Goal: Navigation & Orientation: Find specific page/section

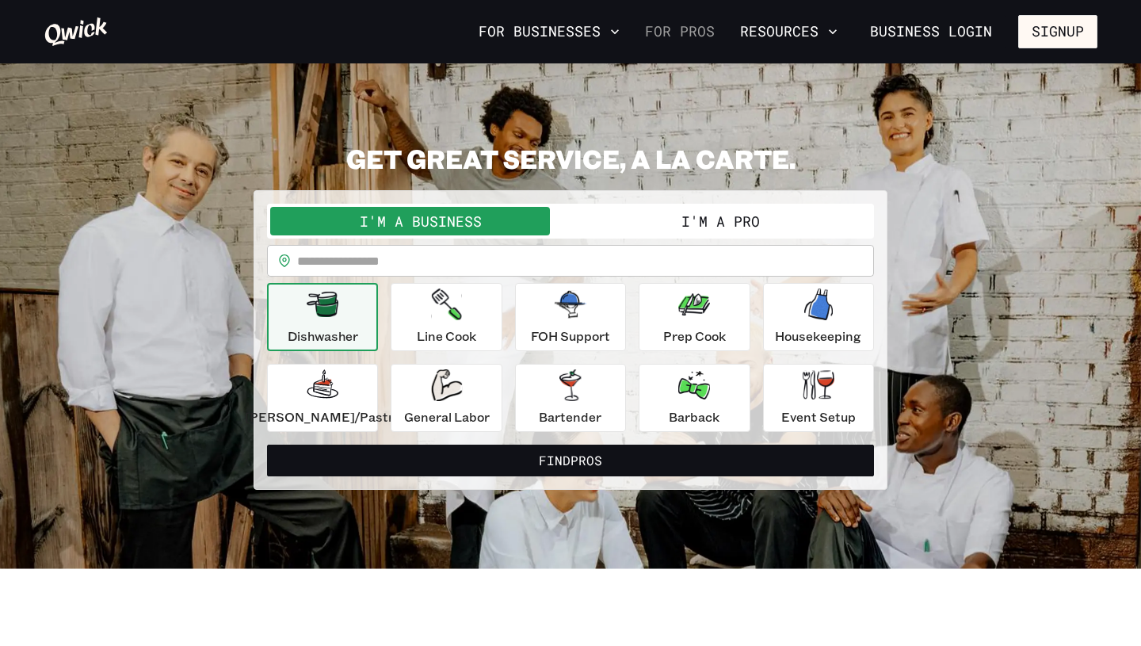
click at [702, 37] on link "For Pros" at bounding box center [680, 31] width 82 height 27
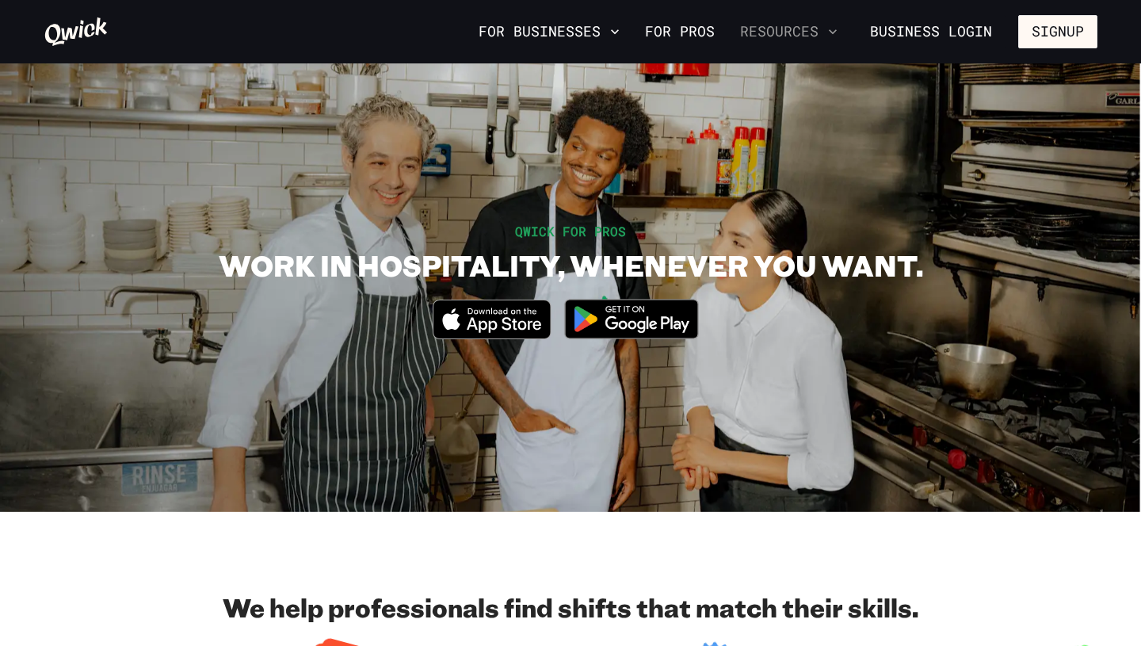
click at [820, 31] on button "Resources" at bounding box center [789, 31] width 110 height 27
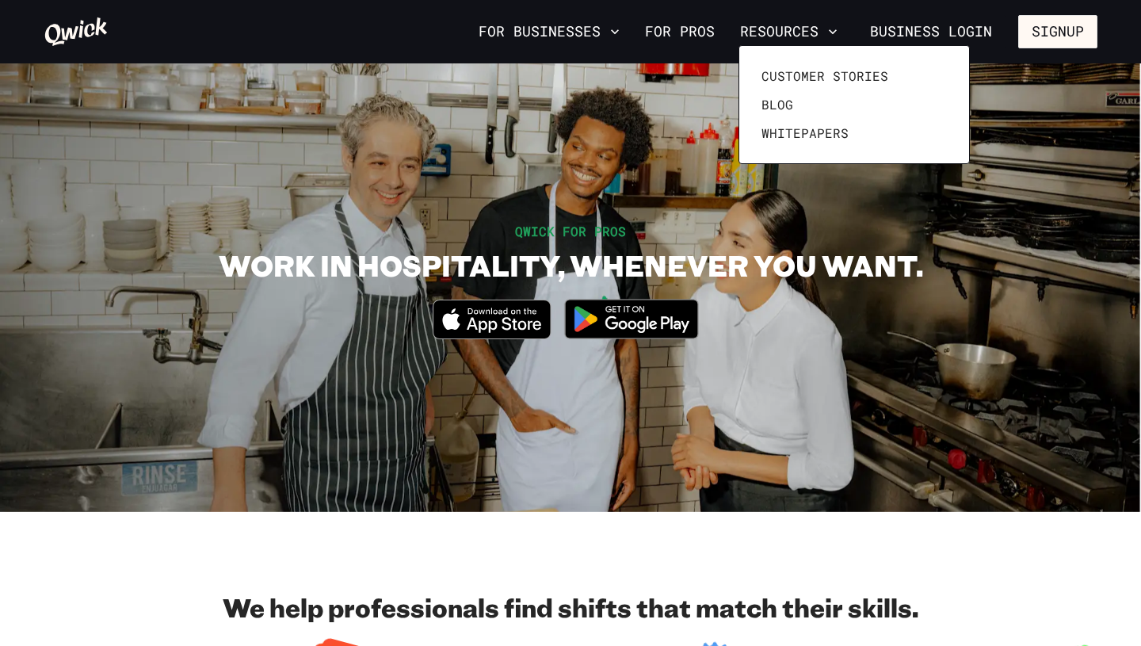
click at [620, 30] on div at bounding box center [570, 323] width 1141 height 646
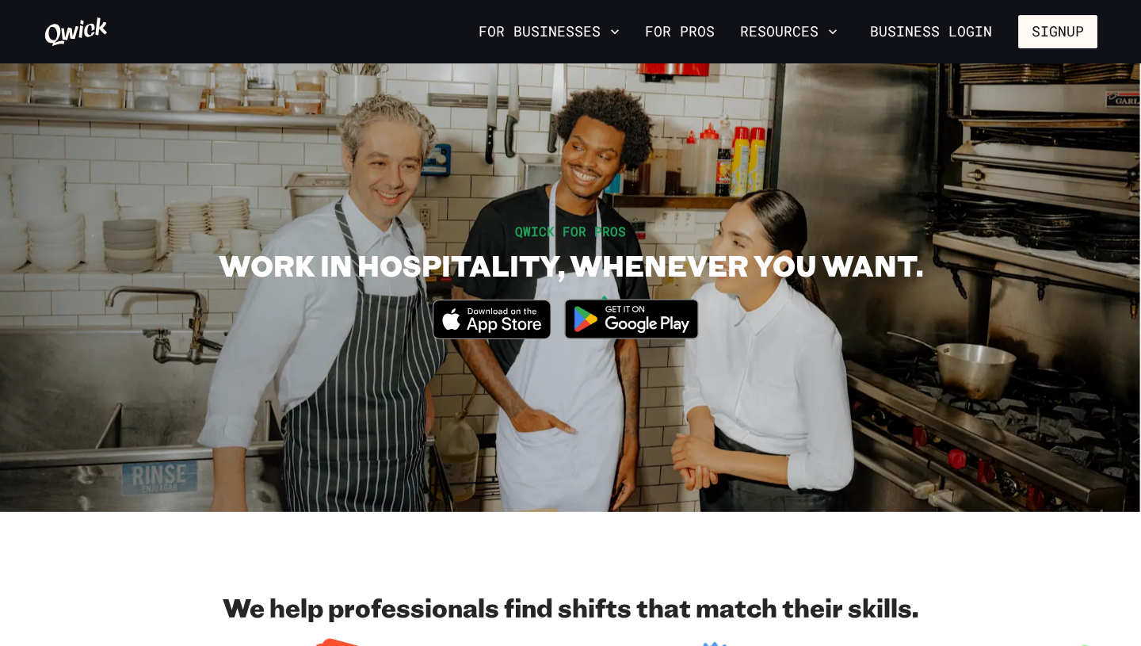
click at [620, 30] on icon "button" at bounding box center [615, 32] width 16 height 16
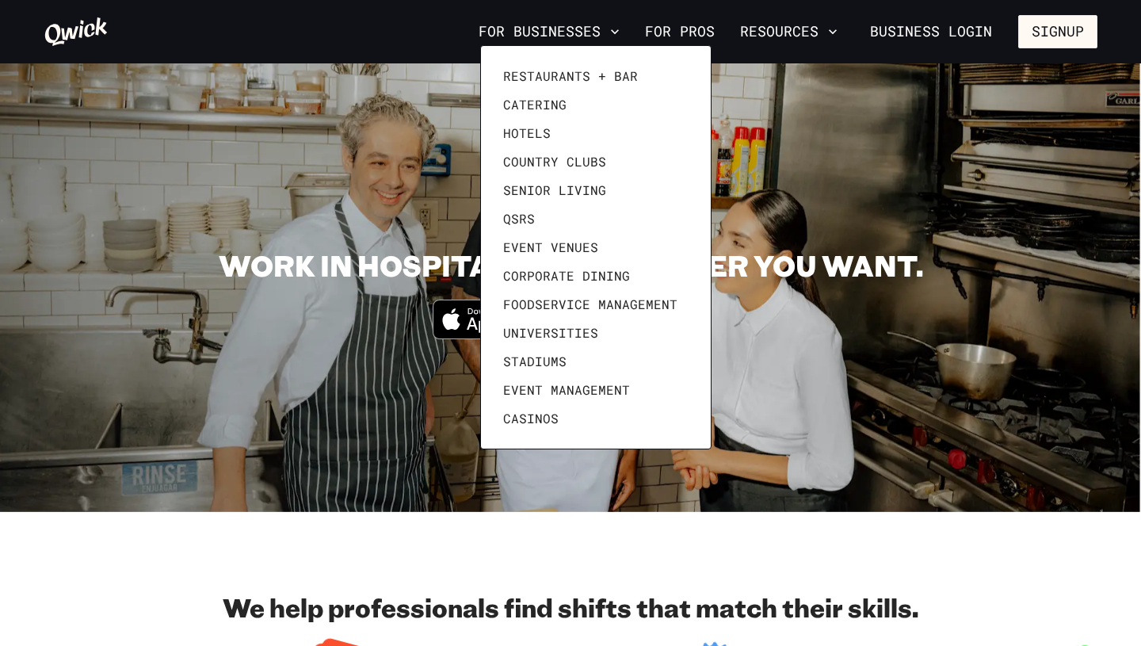
click at [640, 458] on div at bounding box center [570, 323] width 1141 height 646
